Goal: Information Seeking & Learning: Check status

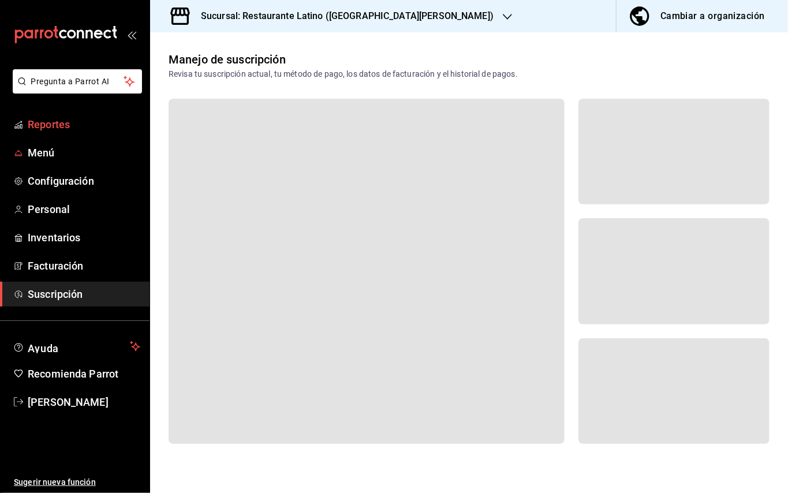
click at [54, 130] on span "Reportes" at bounding box center [84, 125] width 113 height 16
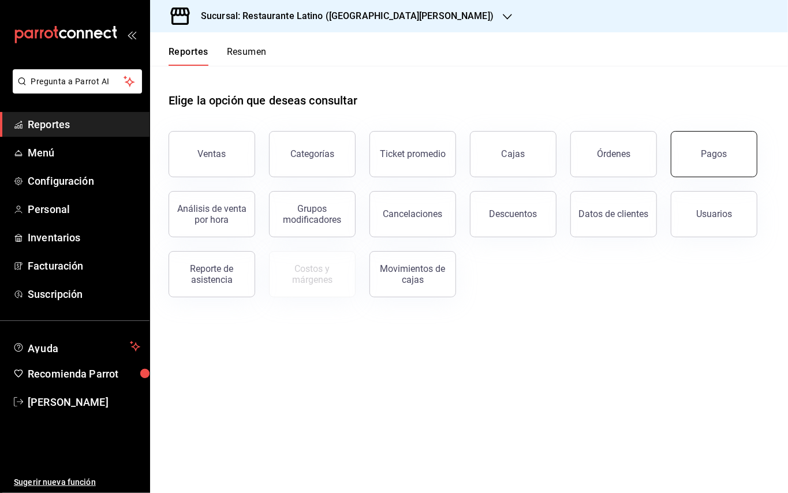
click at [714, 145] on button "Pagos" at bounding box center [714, 154] width 87 height 46
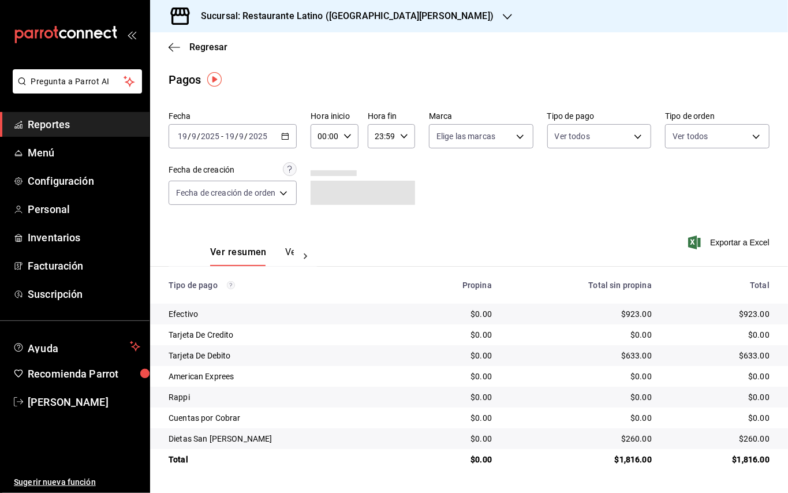
click at [344, 25] on div "Sucursal: Restaurante Latino (San Lucas)" at bounding box center [337, 16] width 357 height 32
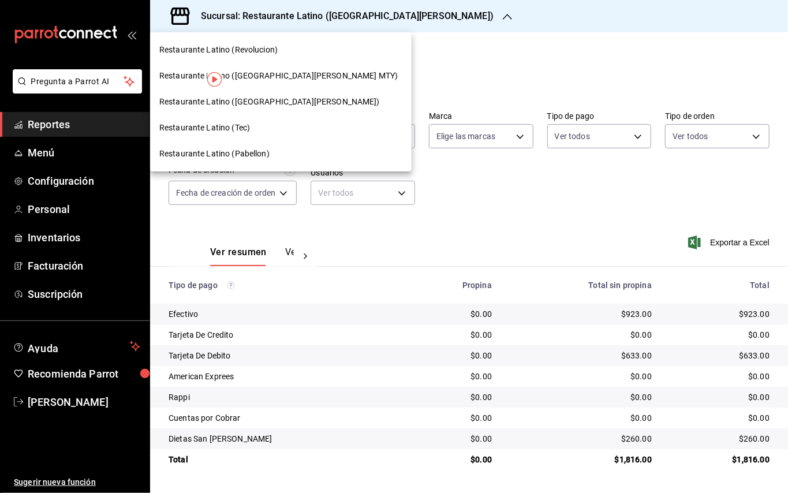
click at [290, 79] on span "Restaurante Latino (San Jeronimo MTY)" at bounding box center [278, 76] width 238 height 12
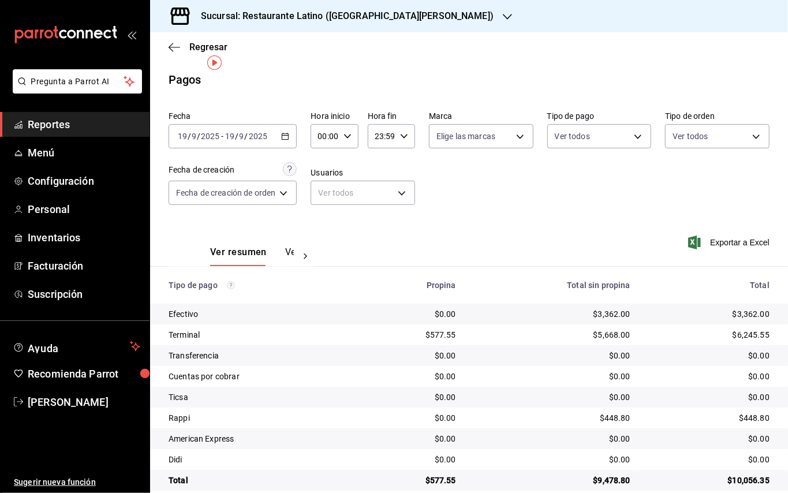
scroll to position [17, 0]
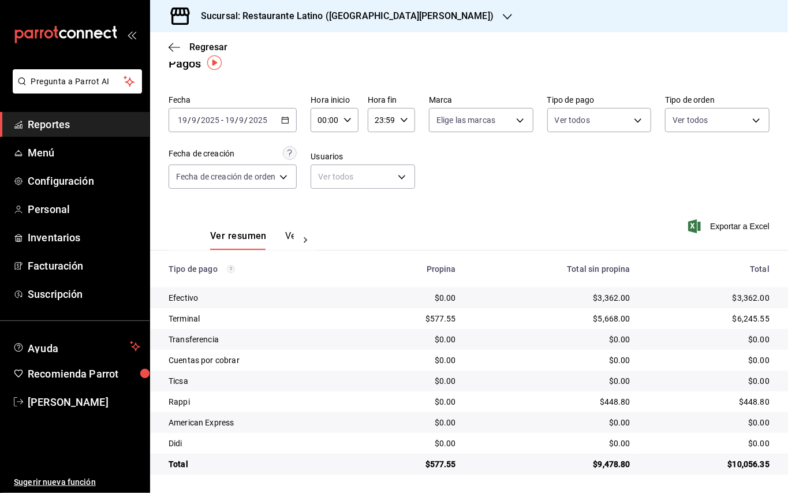
click at [414, 12] on div "Sucursal: Restaurante Latino (San Jeronimo MTY)" at bounding box center [337, 16] width 357 height 32
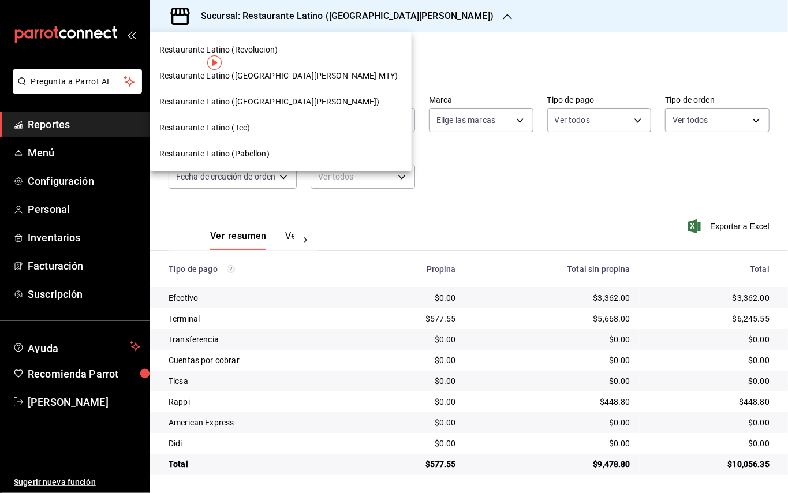
click at [268, 46] on span "Restaurante Latino (Revolucion)" at bounding box center [218, 50] width 118 height 12
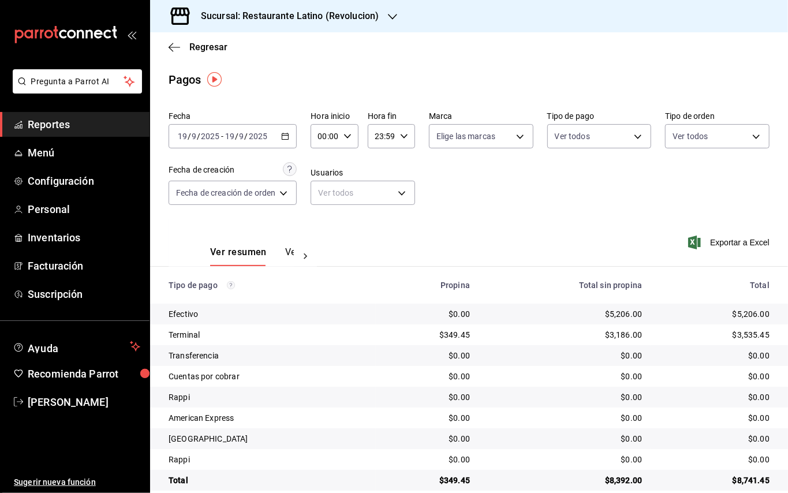
click at [305, 13] on h3 "Sucursal: Restaurante Latino (Revolucion)" at bounding box center [285, 16] width 187 height 14
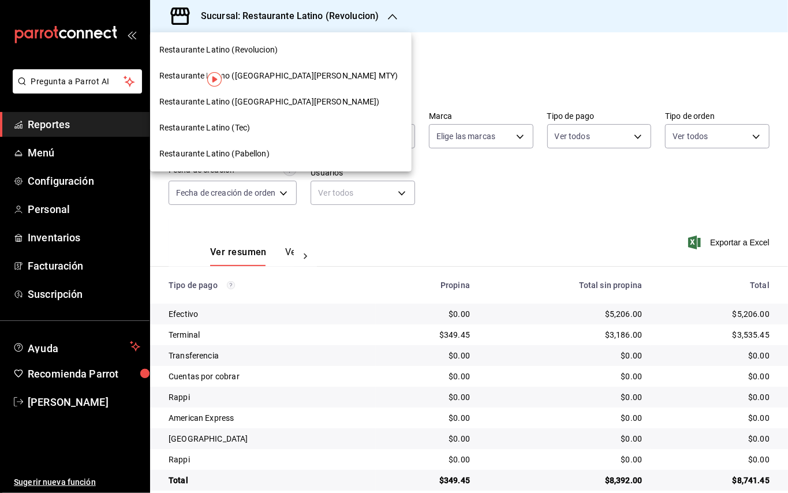
click at [268, 154] on div "Restaurante Latino (Pabellon)" at bounding box center [280, 154] width 243 height 12
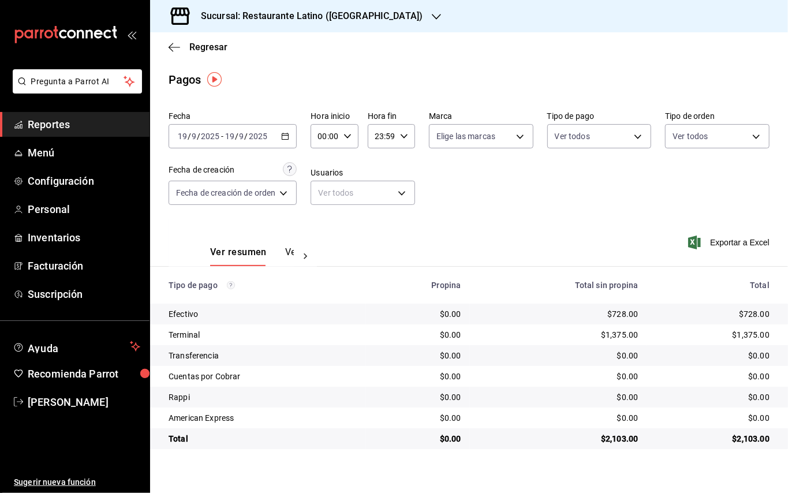
click at [307, 14] on h3 "Sucursal: Restaurante Latino (Pabellon)" at bounding box center [307, 16] width 231 height 14
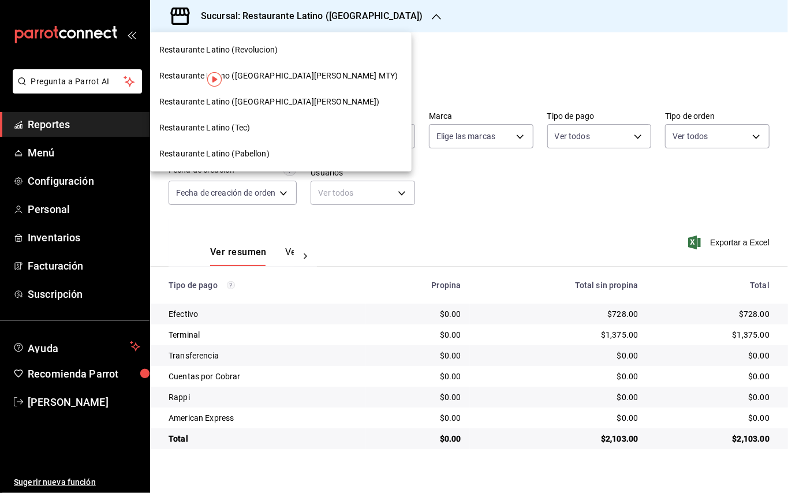
click at [270, 105] on span "Restaurante Latino (San Lucas)" at bounding box center [269, 102] width 221 height 12
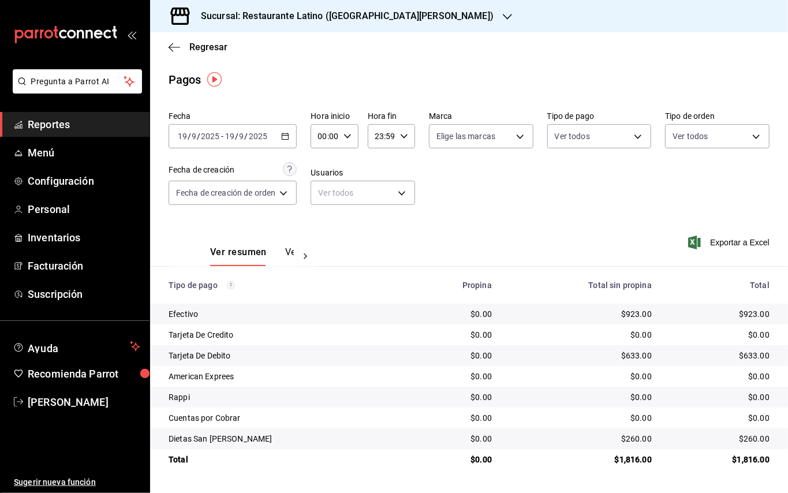
click at [368, 12] on h3 "Sucursal: Restaurante Latino (San Lucas)" at bounding box center [343, 16] width 302 height 14
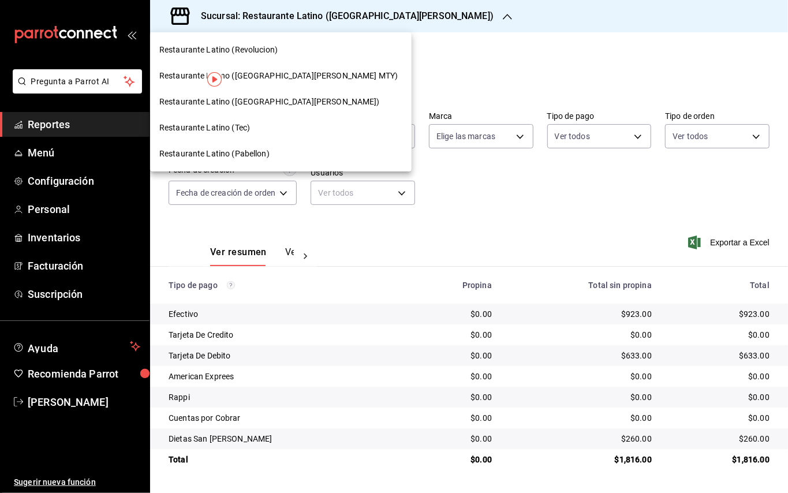
click at [271, 126] on div "Restaurante Latino (Tec)" at bounding box center [280, 128] width 243 height 12
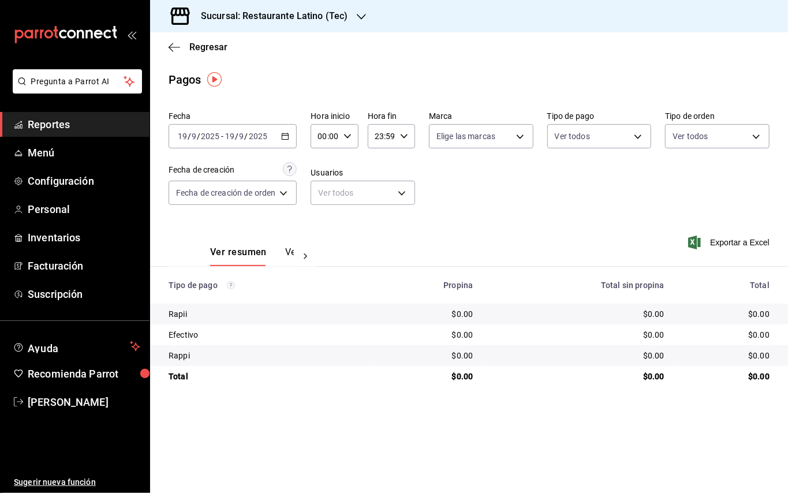
click at [65, 125] on span "Reportes" at bounding box center [84, 125] width 113 height 16
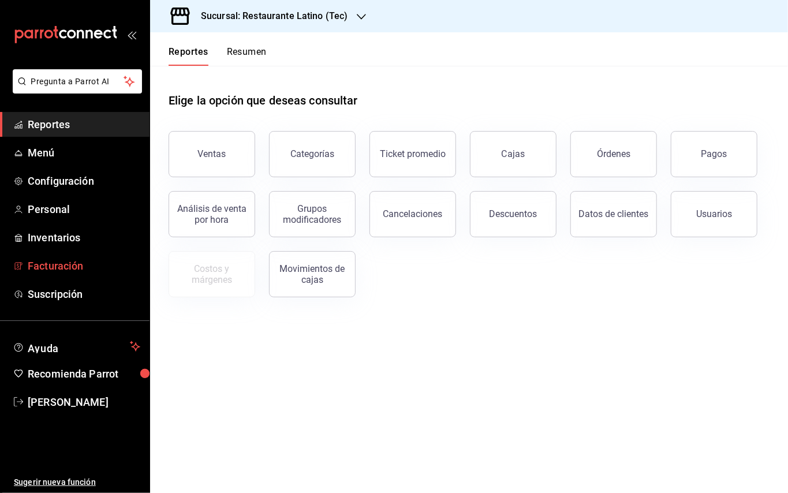
click at [65, 259] on span "Facturación" at bounding box center [84, 266] width 113 height 16
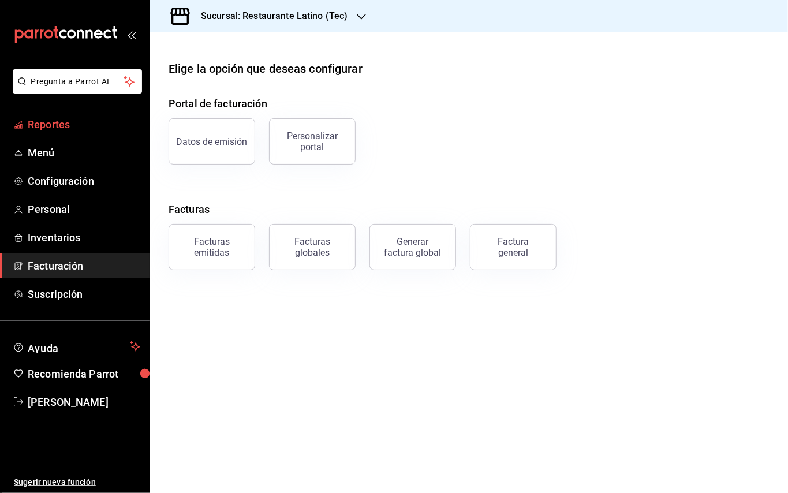
click at [79, 130] on span "Reportes" at bounding box center [84, 125] width 113 height 16
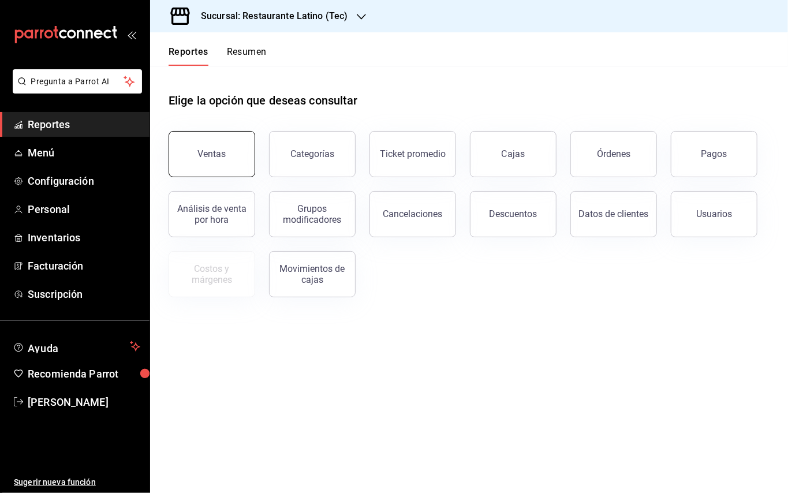
click at [195, 149] on button "Ventas" at bounding box center [212, 154] width 87 height 46
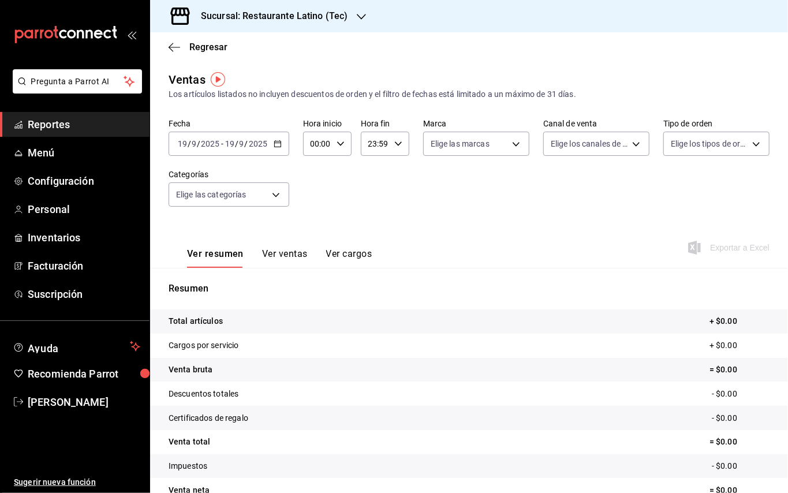
click at [56, 130] on span "Reportes" at bounding box center [84, 125] width 113 height 16
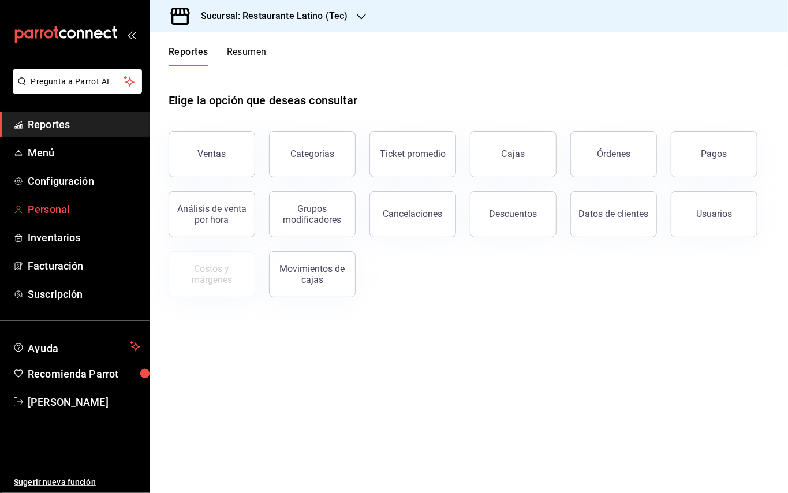
click at [72, 208] on span "Personal" at bounding box center [84, 209] width 113 height 16
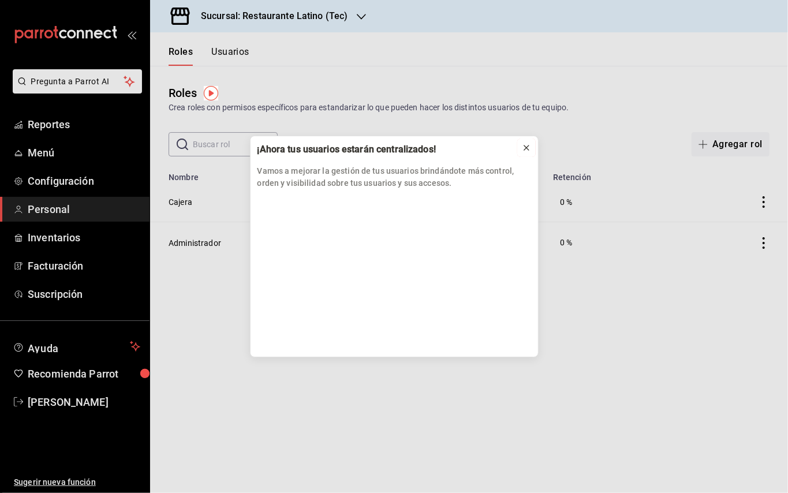
click at [525, 150] on icon at bounding box center [526, 147] width 9 height 9
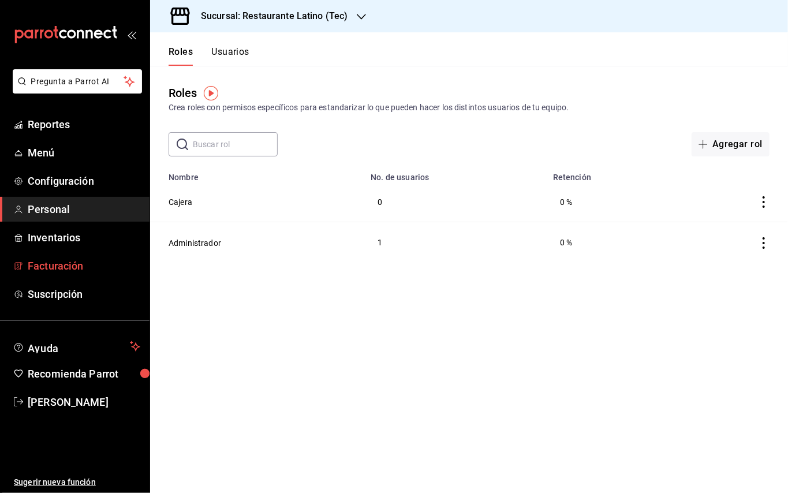
click at [72, 258] on span "Facturación" at bounding box center [84, 266] width 113 height 16
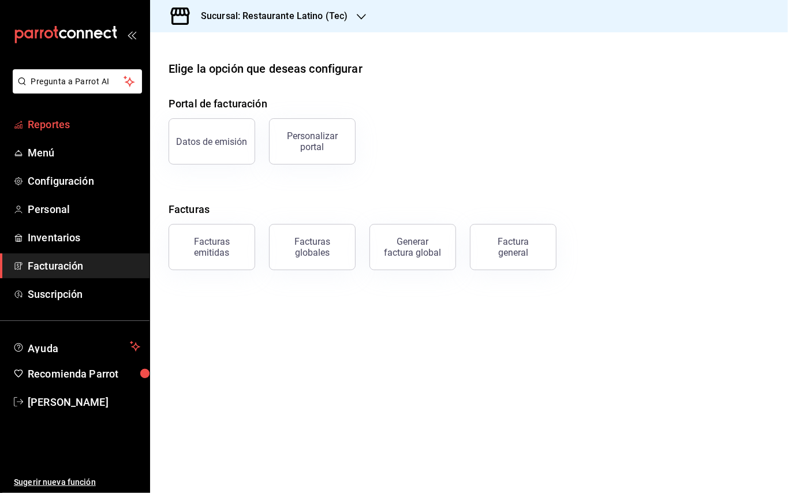
click at [70, 120] on span "Reportes" at bounding box center [84, 125] width 113 height 16
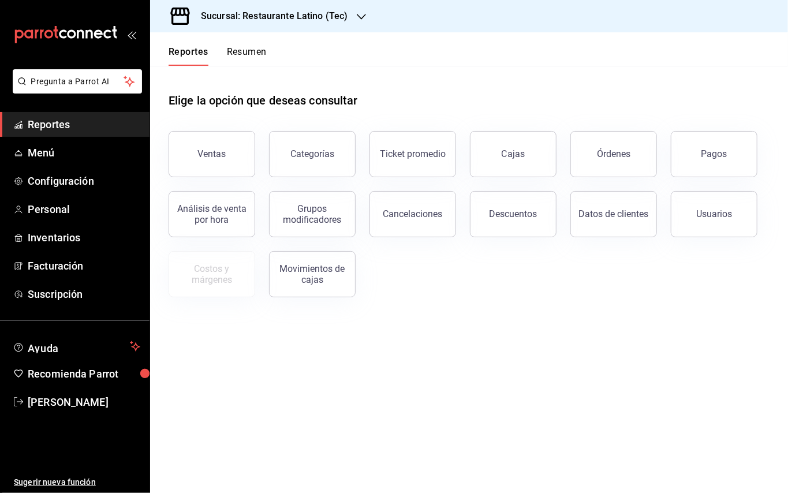
click at [262, 47] on button "Resumen" at bounding box center [247, 56] width 40 height 20
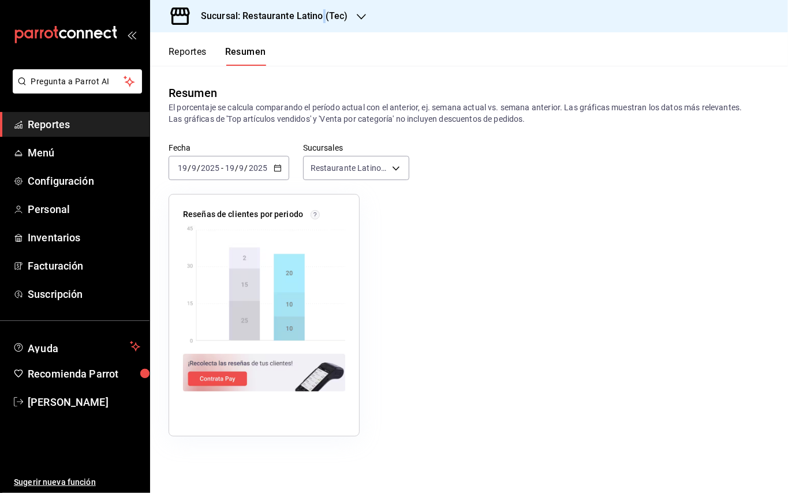
click at [323, 22] on h3 "Sucursal: Restaurante Latino (Tec)" at bounding box center [270, 16] width 156 height 14
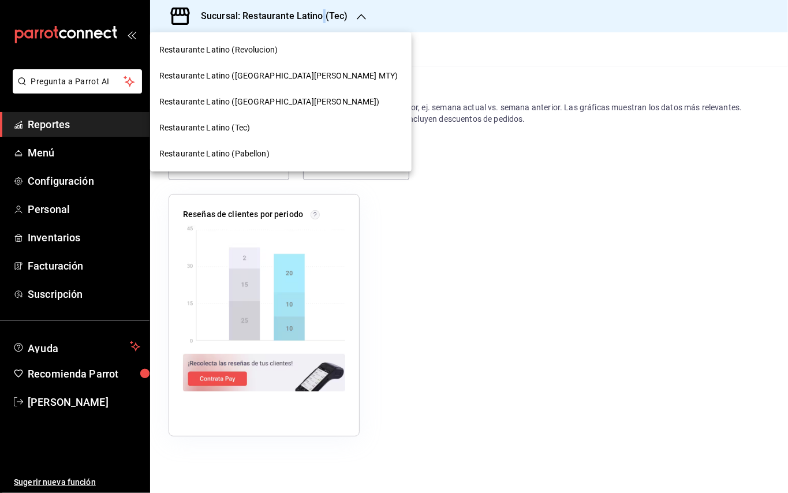
click at [271, 73] on span "Restaurante Latino (San Jeronimo MTY)" at bounding box center [278, 76] width 238 height 12
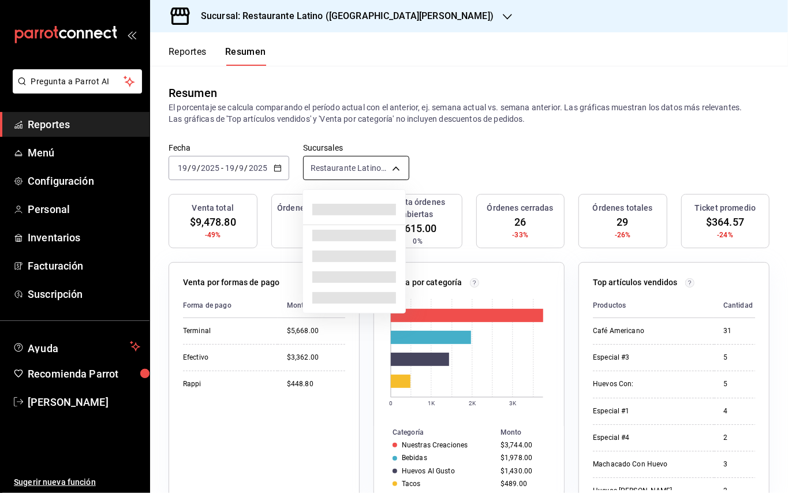
click at [367, 172] on body "Pregunta a Parrot AI Reportes Menú Configuración Personal Inventarios Facturaci…" at bounding box center [394, 246] width 788 height 493
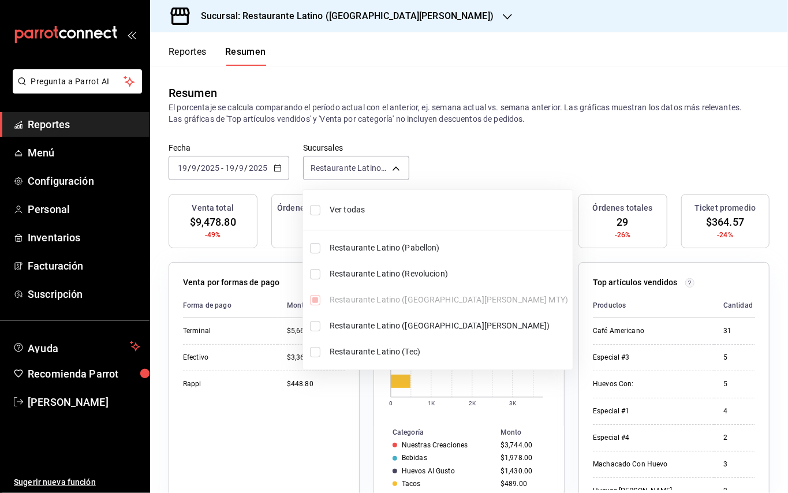
click at [309, 211] on li "Ver todas" at bounding box center [438, 210] width 270 height 31
type input "[object Object],[object Object],[object Object],[object Object],[object Object]"
checkbox input "true"
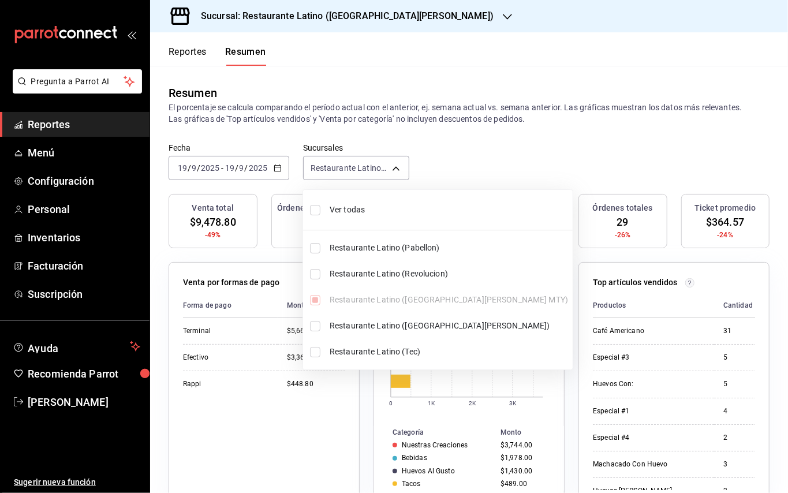
checkbox input "true"
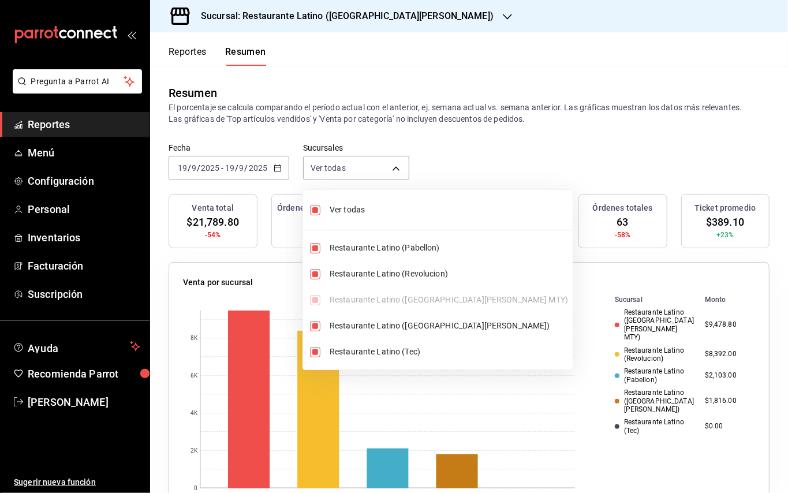
click at [787, 96] on div at bounding box center [394, 246] width 788 height 493
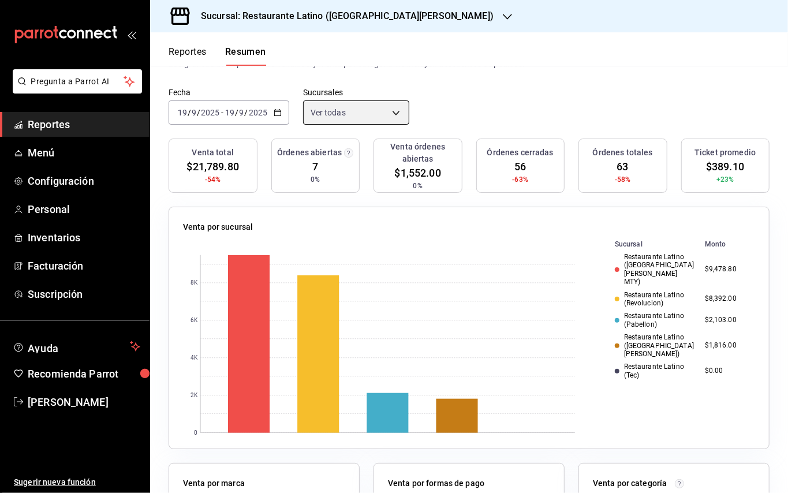
scroll to position [23, 0]
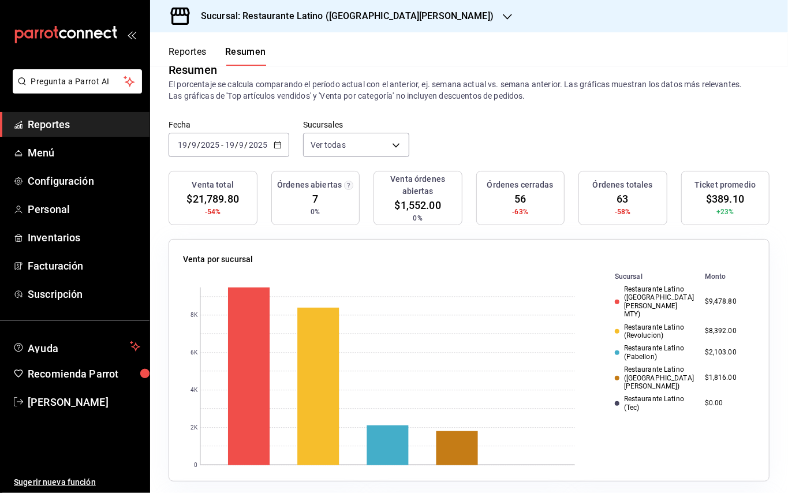
click at [53, 118] on span "Reportes" at bounding box center [84, 125] width 113 height 16
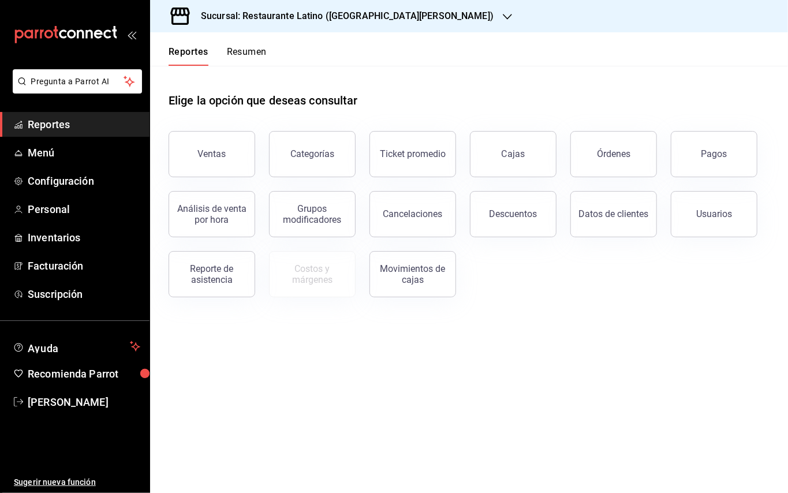
drag, startPoint x: 436, startPoint y: 389, endPoint x: 439, endPoint y: 372, distance: 16.9
click at [436, 389] on main "Elige la opción que deseas consultar Ventas Categorías Ticket promedio Cajas Ór…" at bounding box center [469, 279] width 638 height 427
click at [709, 159] on button "Pagos" at bounding box center [714, 154] width 87 height 46
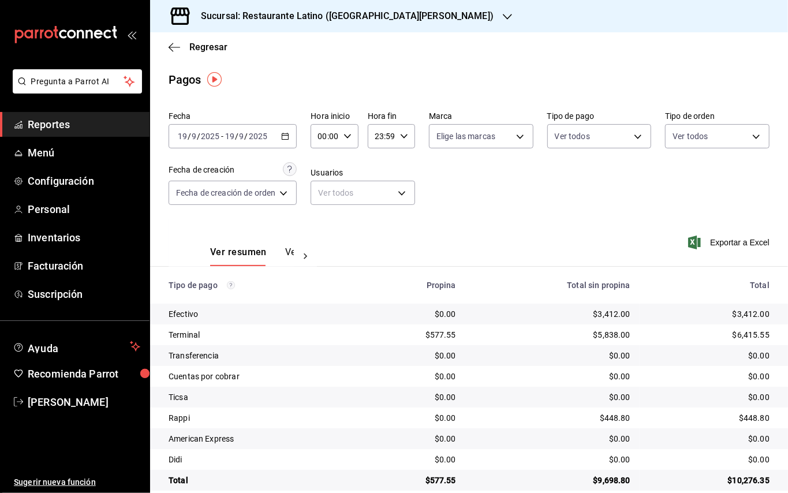
click at [371, 21] on h3 "Sucursal: Restaurante Latino (San Jeronimo MTY)" at bounding box center [343, 16] width 302 height 14
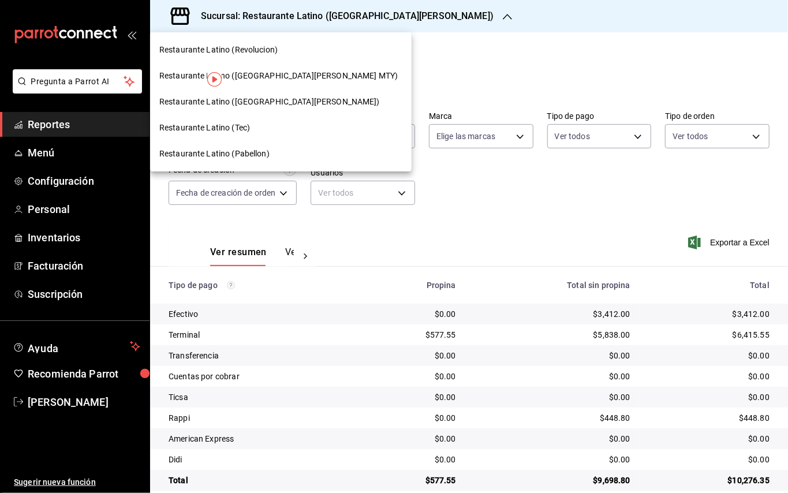
click at [241, 128] on span "Restaurante Latino (Tec)" at bounding box center [204, 128] width 91 height 12
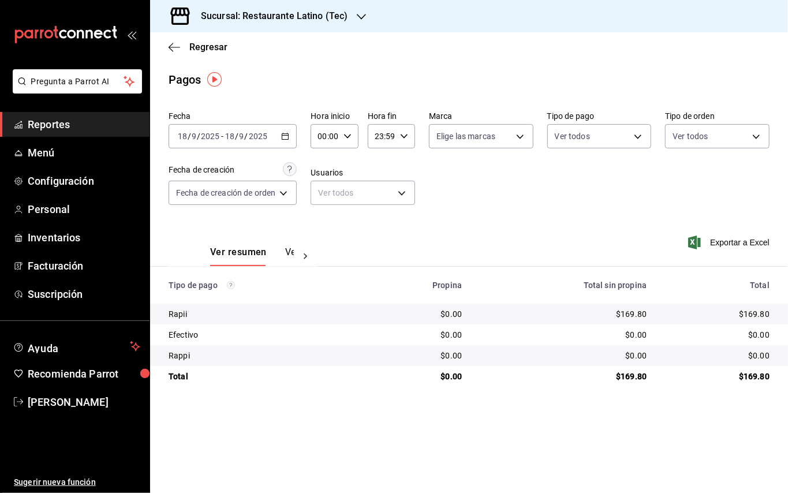
click at [294, 248] on div at bounding box center [305, 257] width 23 height 20
click at [278, 248] on button "Ver pagos" at bounding box center [272, 257] width 43 height 20
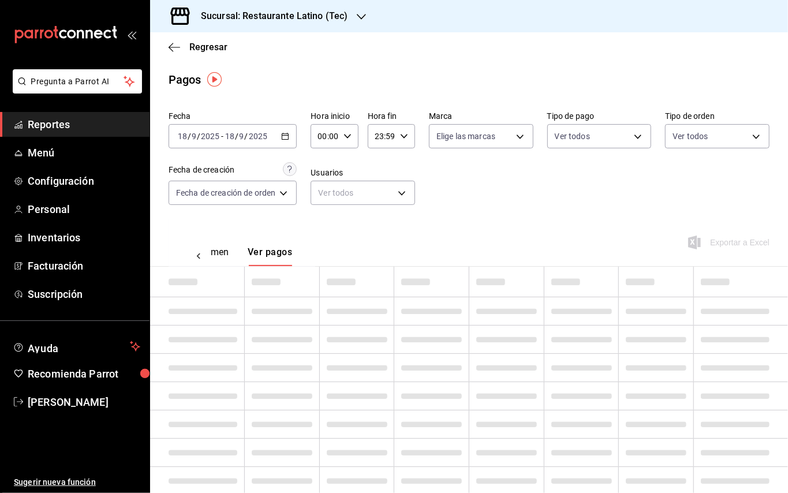
scroll to position [0, 33]
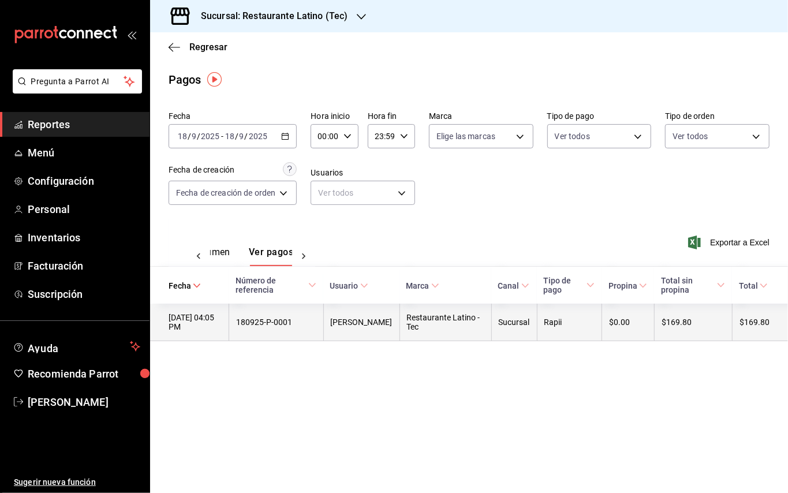
click at [298, 320] on div "180925-P-0001" at bounding box center [276, 322] width 80 height 9
copy div "180925-P-0001"
click at [748, 327] on div "$169.80" at bounding box center [755, 322] width 30 height 9
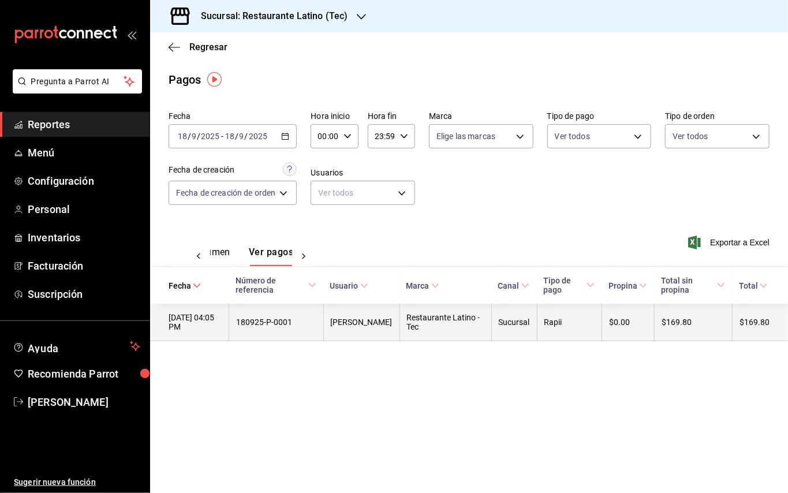
click at [756, 319] on th "$169.80" at bounding box center [760, 323] width 56 height 38
click at [767, 334] on th "$169.80" at bounding box center [760, 323] width 56 height 38
click at [742, 327] on div "$169.80" at bounding box center [755, 322] width 30 height 9
click at [746, 322] on div "$169.80" at bounding box center [755, 322] width 30 height 9
click at [647, 322] on div "$0.00" at bounding box center [628, 322] width 38 height 9
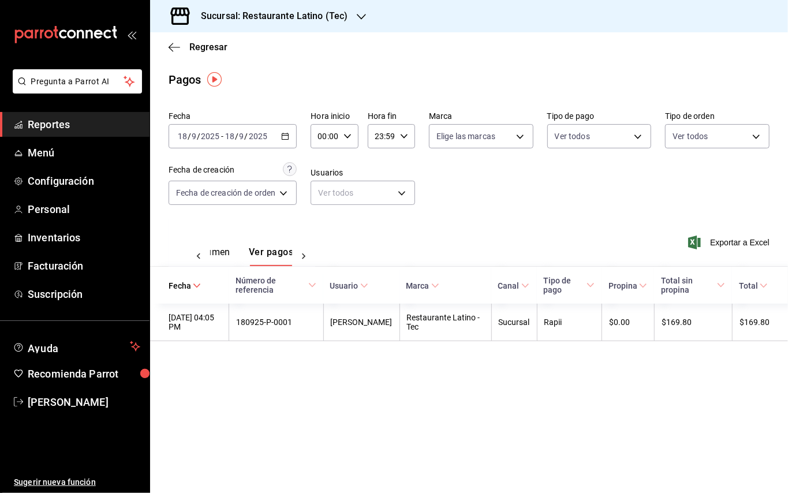
click at [320, 13] on h3 "Sucursal: Restaurante Latino (Tec)" at bounding box center [270, 16] width 156 height 14
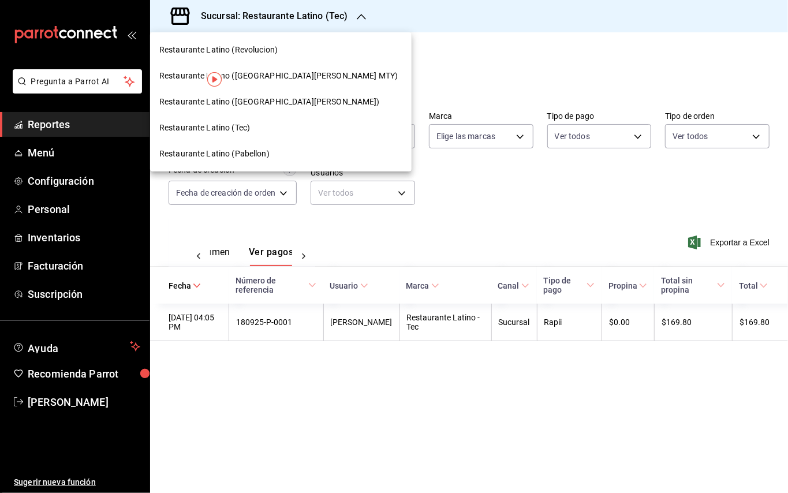
click at [317, 13] on div at bounding box center [394, 246] width 788 height 493
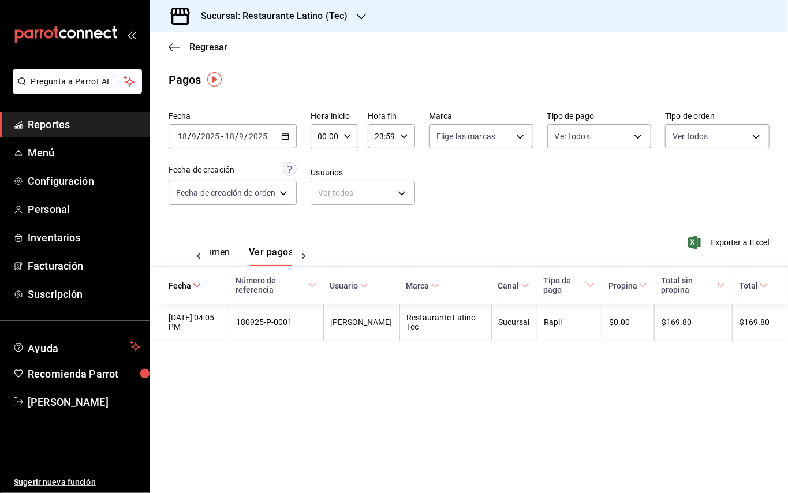
click at [293, 141] on div "2025-09-18 18 / 9 / 2025 - 2025-09-18 18 / 9 / 2025" at bounding box center [233, 136] width 128 height 24
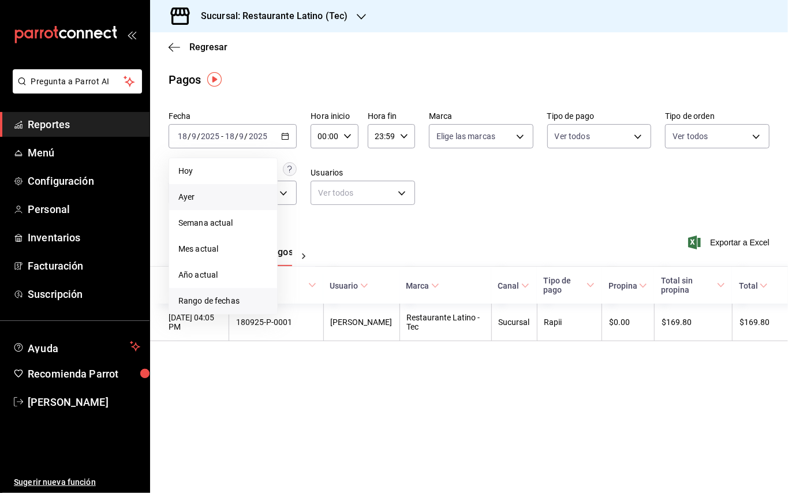
click at [241, 294] on li "Rango de fechas" at bounding box center [223, 301] width 108 height 26
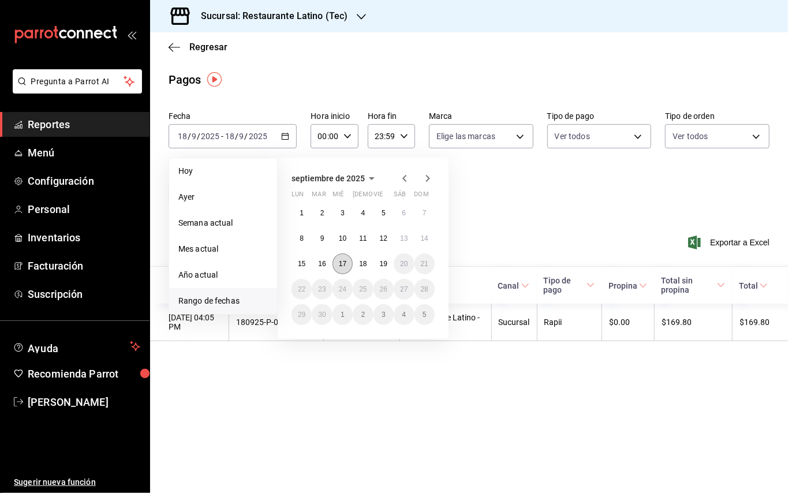
click at [348, 262] on button "17" at bounding box center [343, 263] width 20 height 21
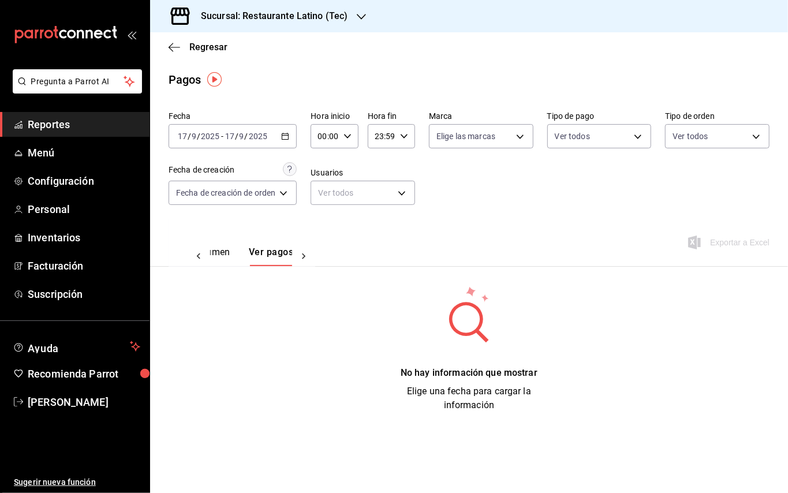
click at [316, 21] on h3 "Sucursal: Restaurante Latino (Tec)" at bounding box center [270, 16] width 156 height 14
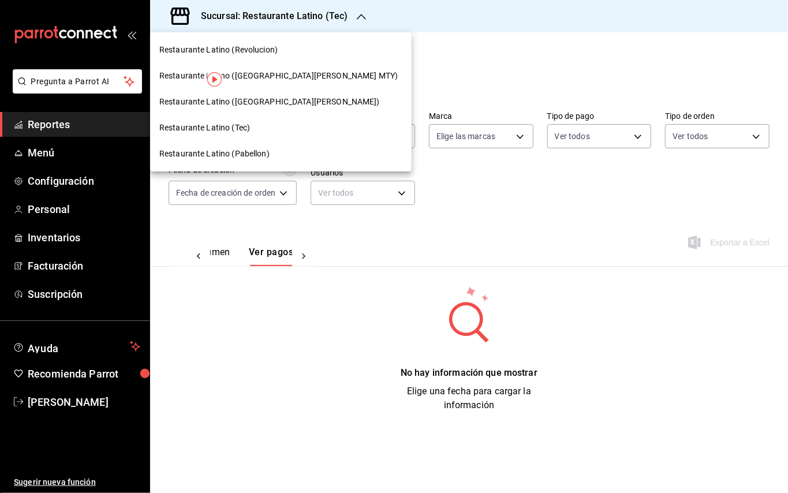
click at [282, 70] on span "Restaurante Latino (San Jeronimo MTY)" at bounding box center [278, 76] width 238 height 12
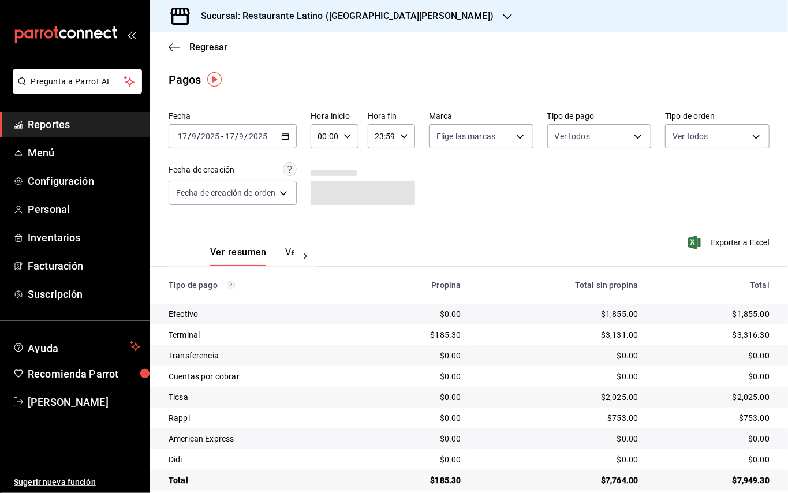
click at [285, 248] on button "Ver pagos" at bounding box center [306, 257] width 43 height 20
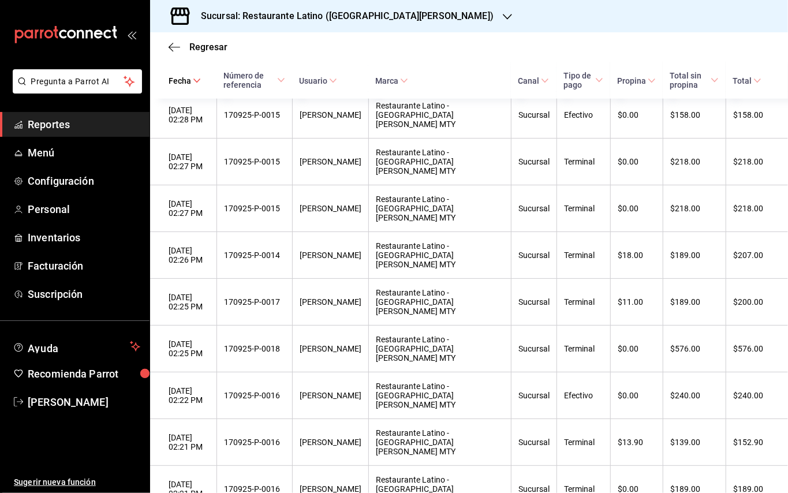
scroll to position [546, 0]
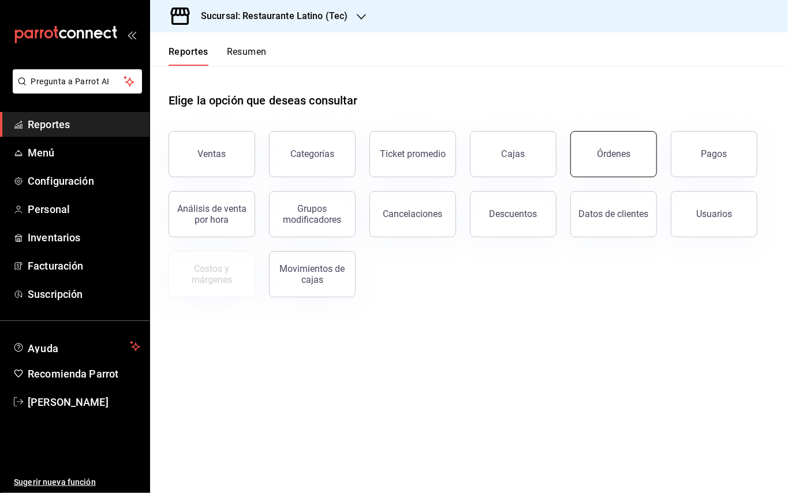
click at [611, 152] on div "Órdenes" at bounding box center [613, 153] width 33 height 11
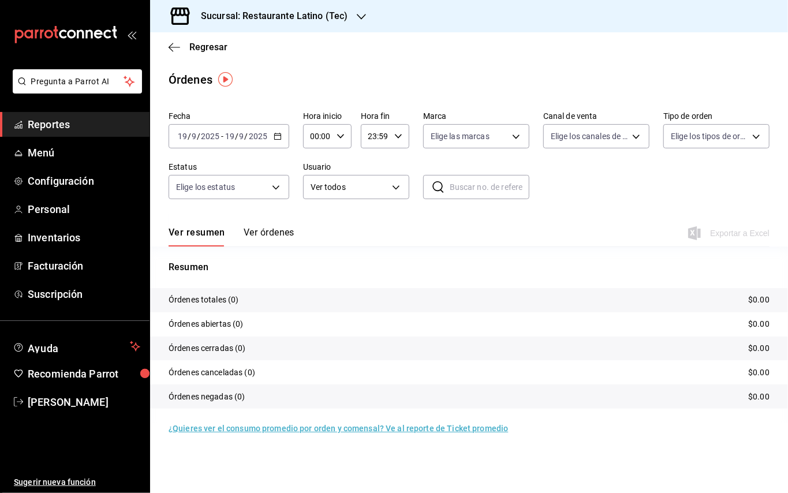
click at [267, 135] on input "2025" at bounding box center [258, 136] width 20 height 9
click at [223, 195] on span "Ayer" at bounding box center [222, 197] width 89 height 12
click at [455, 185] on input "text" at bounding box center [490, 186] width 80 height 23
click at [331, 291] on tr "Órdenes totales (1) $169.80" at bounding box center [469, 300] width 638 height 24
click at [297, 236] on div "Ver resumen Ver órdenes Exportar a Excel" at bounding box center [469, 229] width 601 height 33
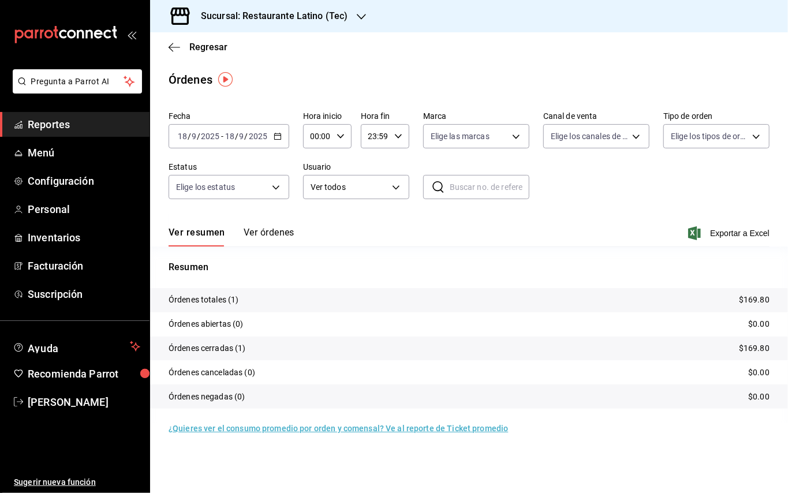
click at [287, 232] on button "Ver órdenes" at bounding box center [269, 237] width 51 height 20
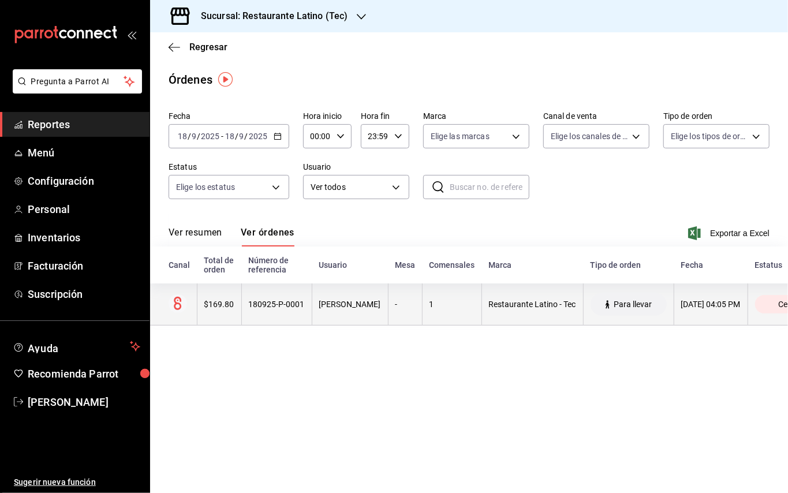
click at [657, 306] on span "Para llevar" at bounding box center [633, 304] width 47 height 9
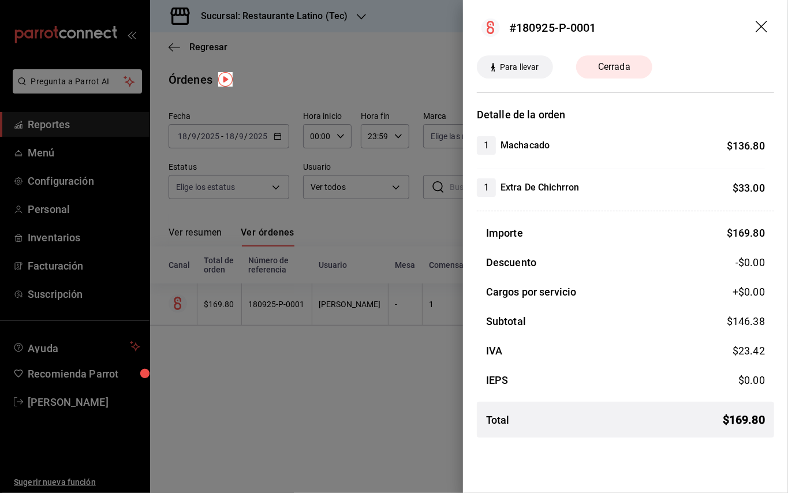
click at [421, 250] on div at bounding box center [394, 246] width 788 height 493
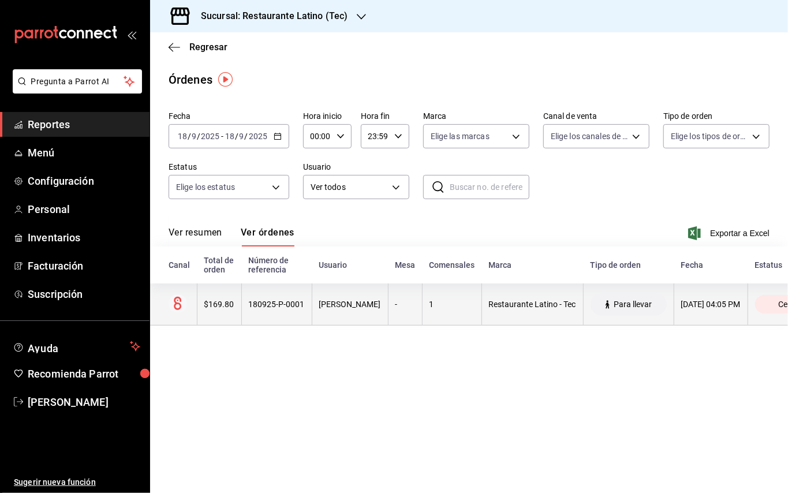
click at [741, 306] on div "[DATE] 04:05 PM" at bounding box center [710, 304] width 59 height 9
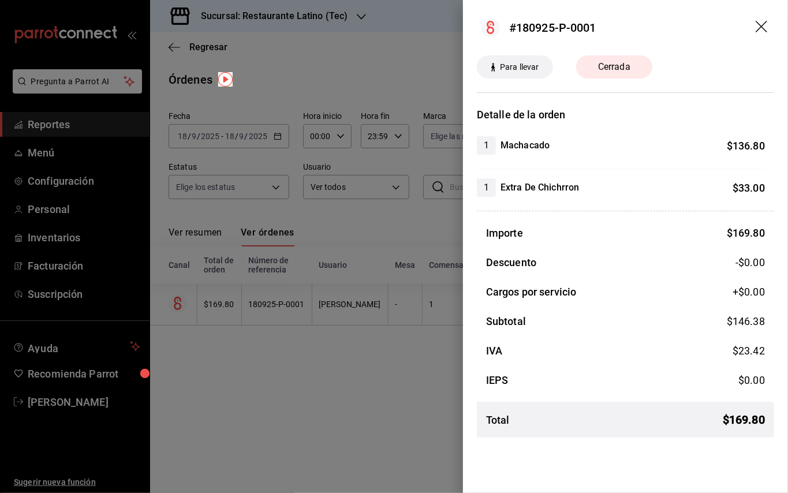
click at [342, 221] on div at bounding box center [394, 246] width 788 height 493
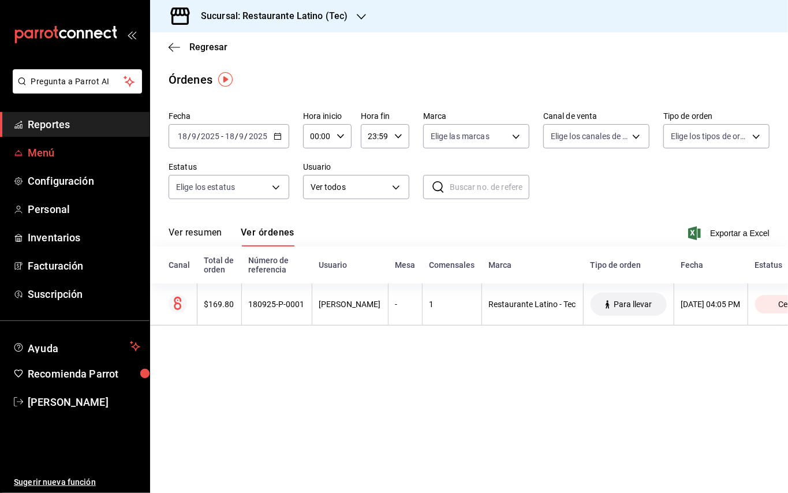
click at [52, 150] on span "Menú" at bounding box center [84, 153] width 113 height 16
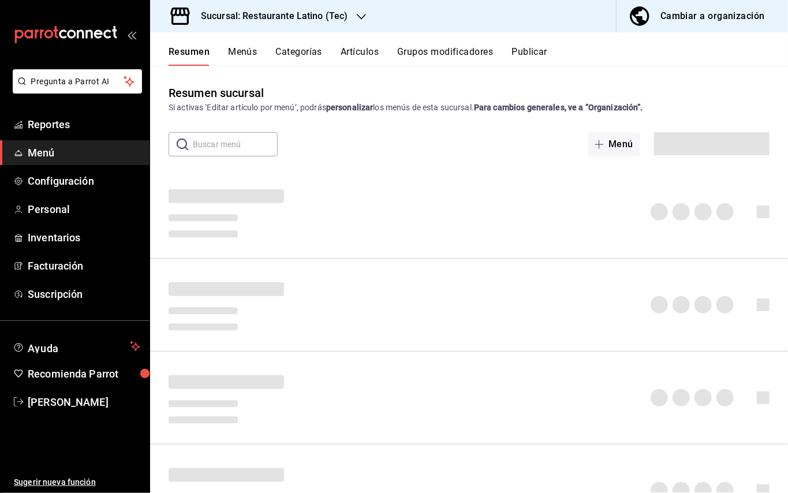
click at [370, 51] on button "Artículos" at bounding box center [360, 56] width 38 height 20
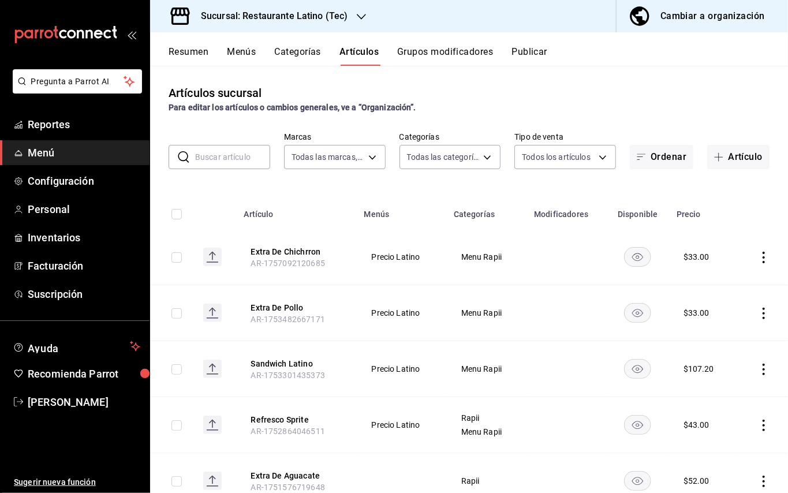
type input "98a71aa6-61c5-4f1e-b78c-030cb71465e9"
type input "62e8ad34-de6c-4306-9b00-34b892fd68e6,55e7177b-5270-4fa6-affc-f338778bd791,954a4…"
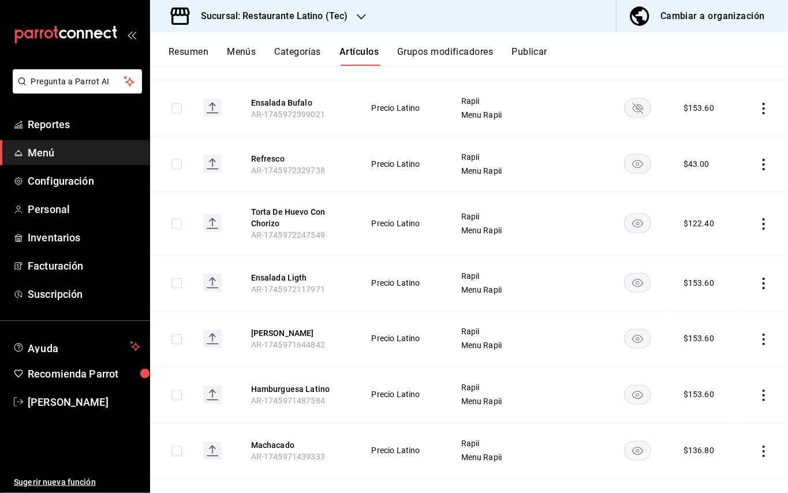
scroll to position [964, 0]
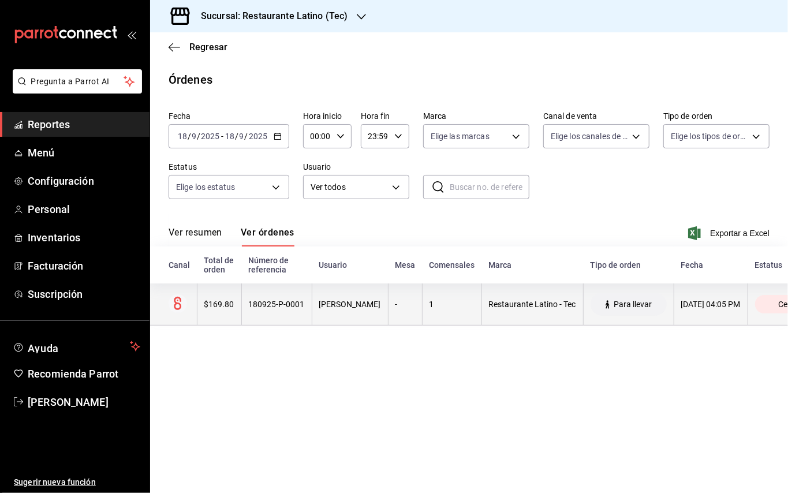
click at [657, 308] on span "Para llevar" at bounding box center [633, 304] width 47 height 9
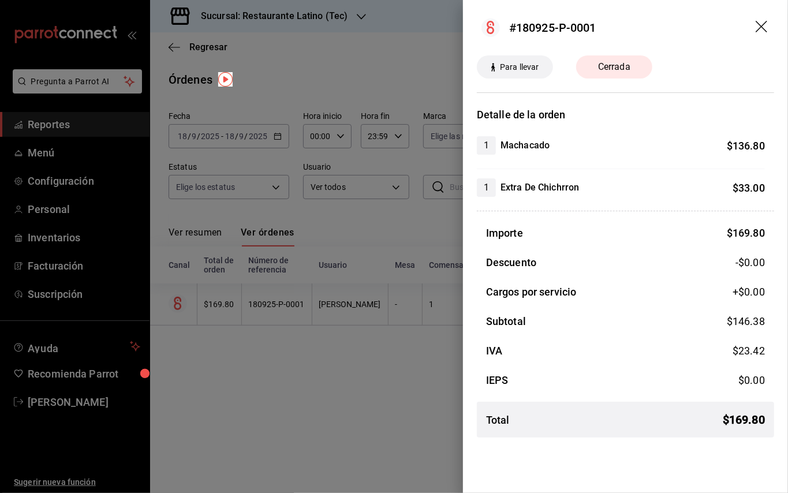
click at [408, 227] on div at bounding box center [394, 246] width 788 height 493
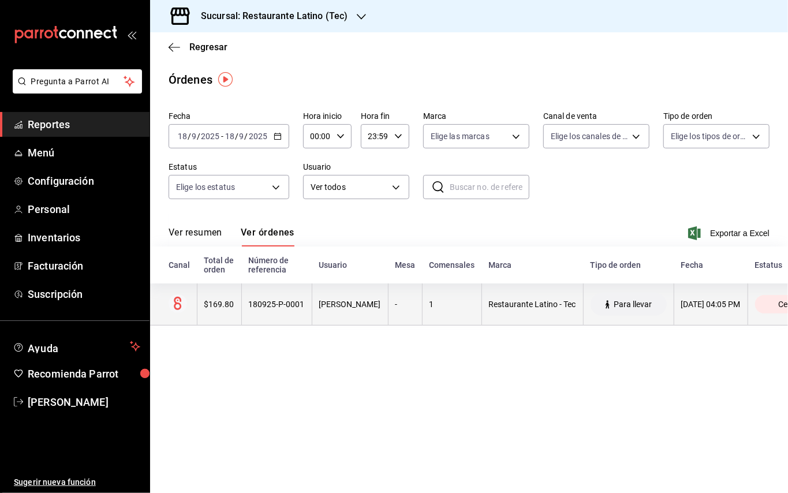
click at [719, 313] on th "[DATE] 04:05 PM" at bounding box center [711, 304] width 74 height 42
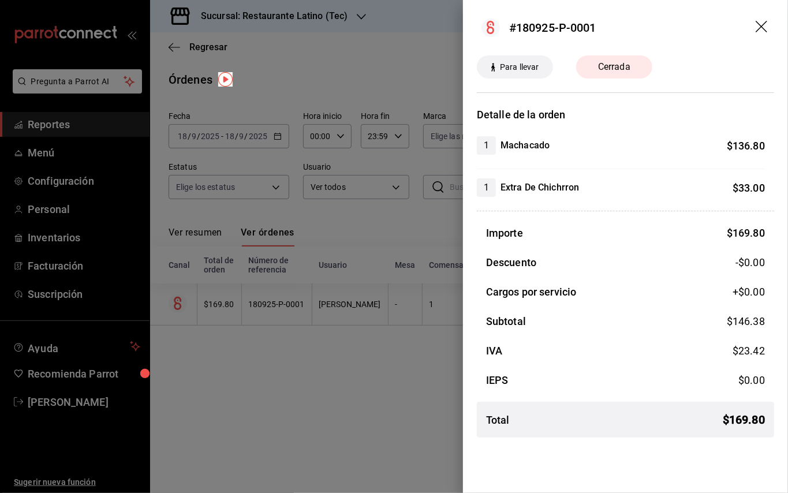
click at [430, 55] on div at bounding box center [394, 246] width 788 height 493
